Goal: Transaction & Acquisition: Book appointment/travel/reservation

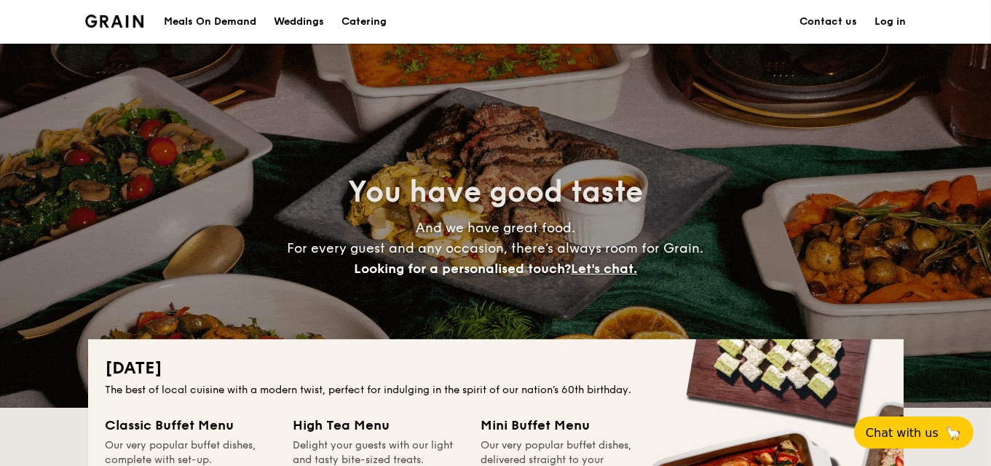
click at [360, 19] on h1 "Catering" at bounding box center [363, 22] width 45 height 44
click at [359, 20] on h1 "Catering" at bounding box center [363, 22] width 45 height 44
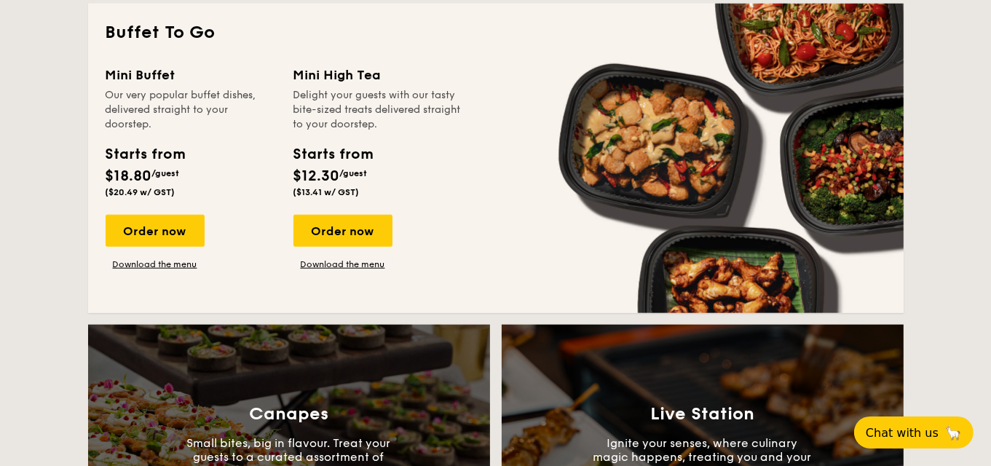
scroll to position [1310, 0]
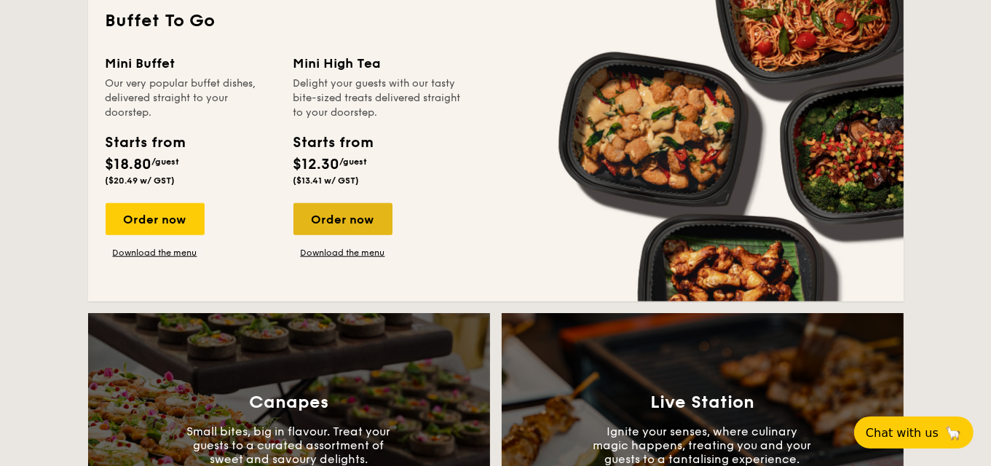
click at [328, 232] on div "Order now" at bounding box center [342, 219] width 99 height 32
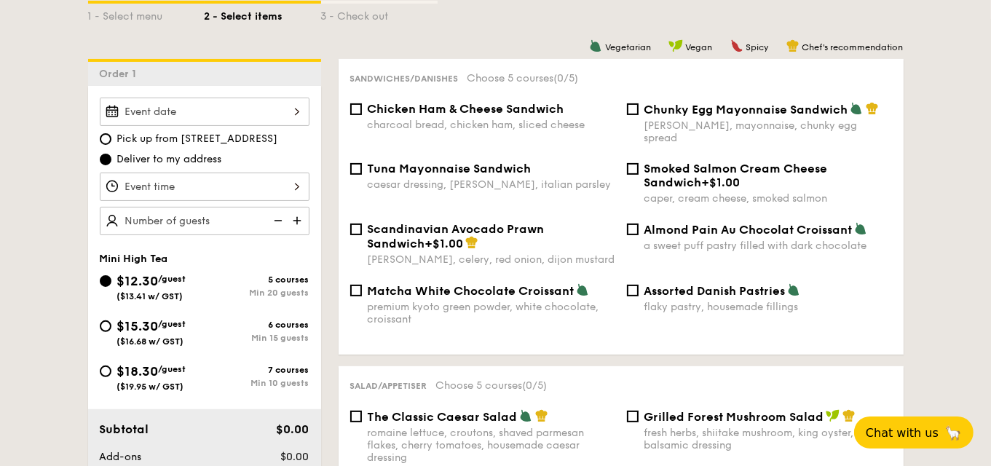
scroll to position [364, 0]
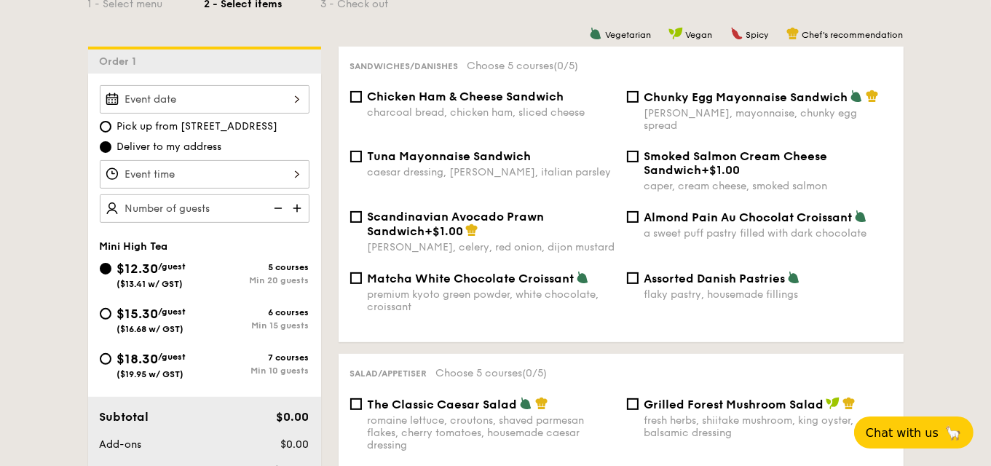
click at [297, 206] on img at bounding box center [299, 208] width 22 height 28
click at [296, 204] on img at bounding box center [299, 208] width 22 height 28
type input "35 guests"
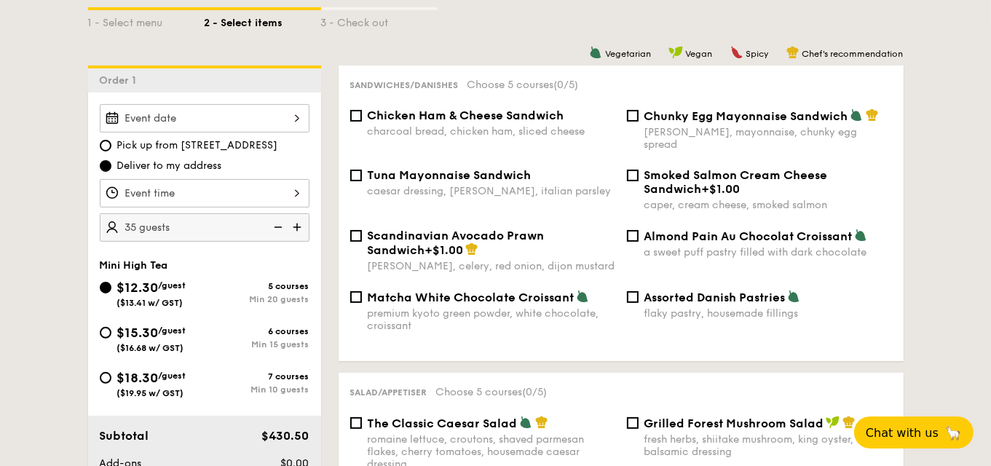
scroll to position [437, 0]
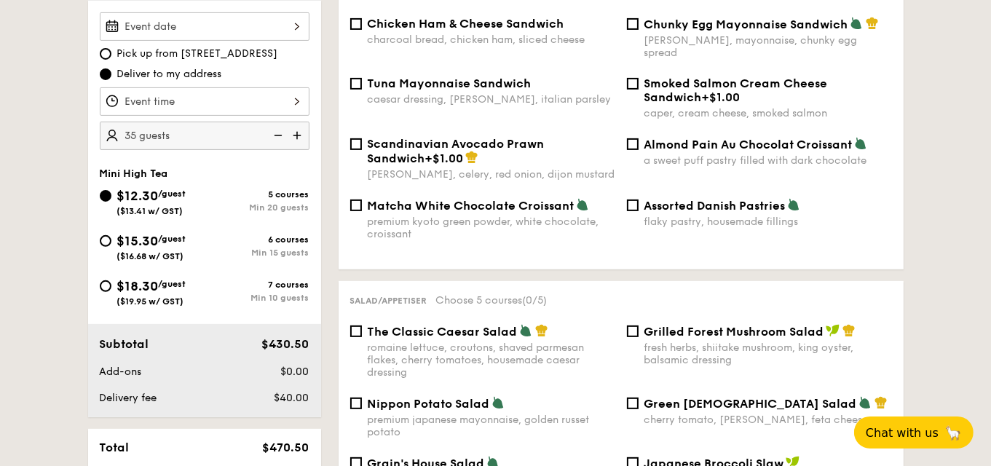
click at [261, 100] on div at bounding box center [205, 101] width 210 height 28
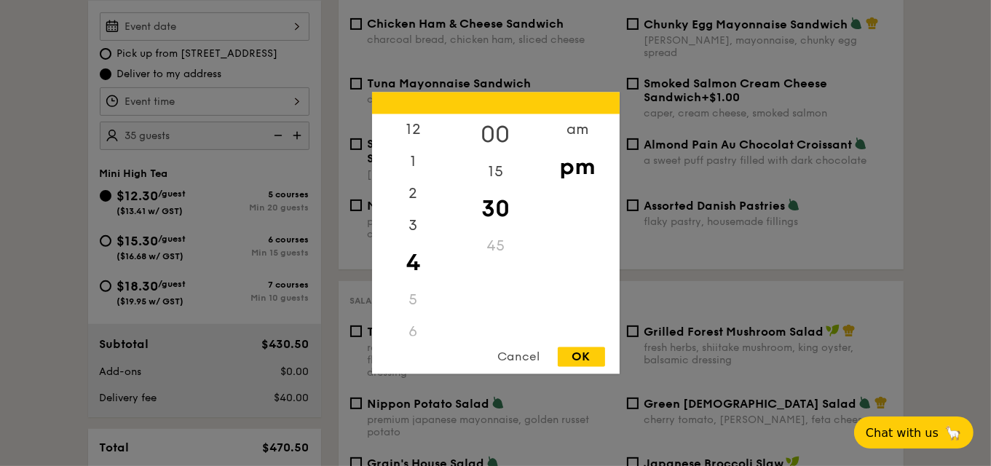
click at [493, 132] on div "00" at bounding box center [495, 135] width 82 height 42
click at [508, 178] on div "15" at bounding box center [495, 178] width 82 height 42
click at [587, 353] on div "OK" at bounding box center [581, 357] width 47 height 20
type input "4:15PM"
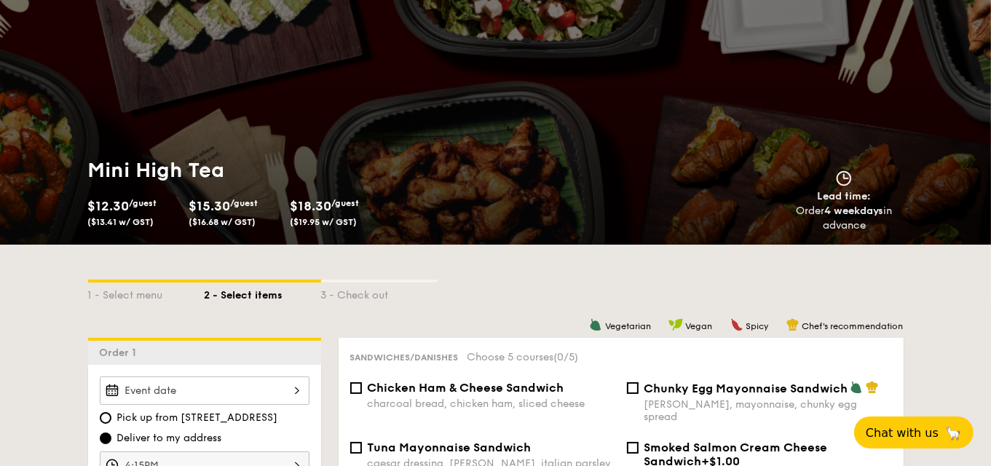
scroll to position [0, 0]
